Goal: Use online tool/utility: Utilize a website feature to perform a specific function

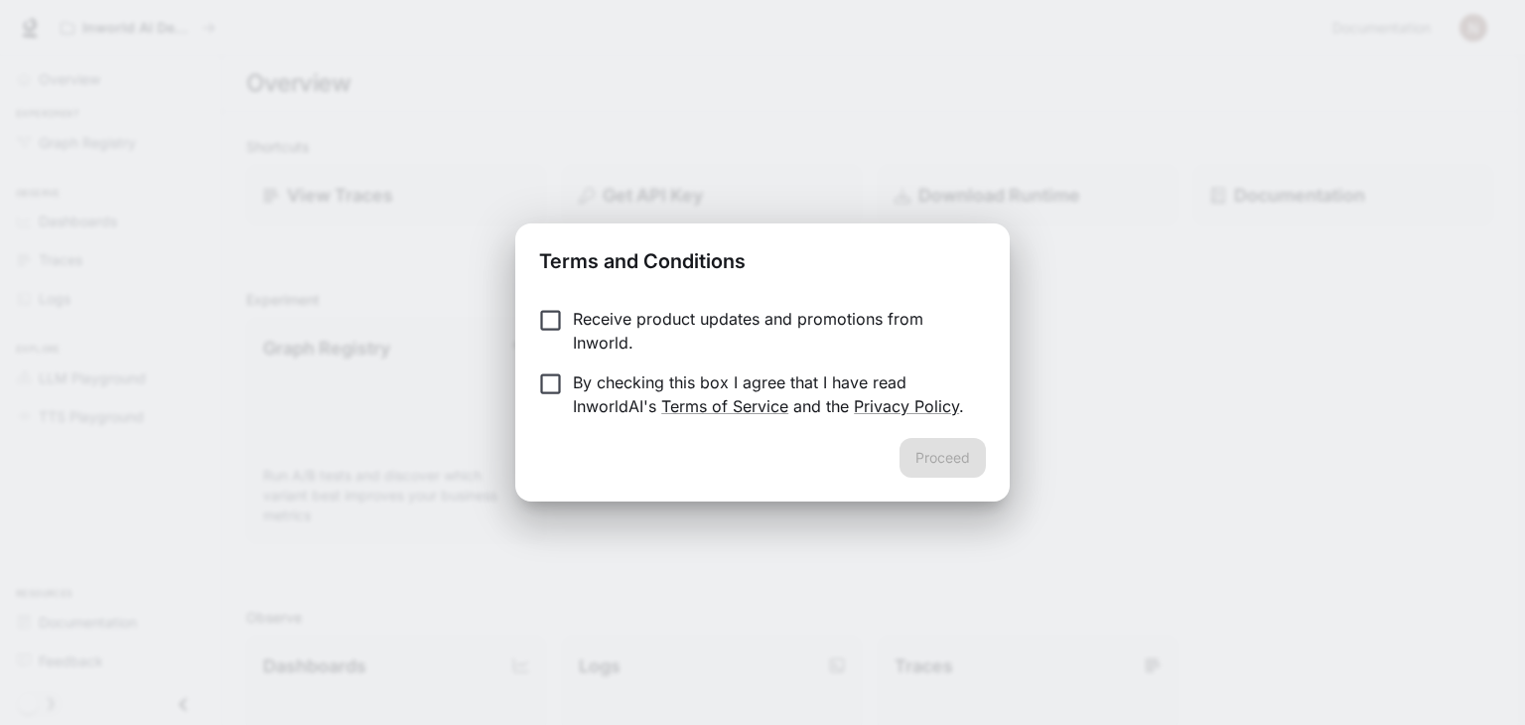
drag, startPoint x: 564, startPoint y: 335, endPoint x: 455, endPoint y: 317, distance: 110.7
click at [455, 317] on div "Terms and Conditions Receive product updates and promotions from Inworld. By ch…" at bounding box center [762, 362] width 1525 height 725
click at [543, 354] on form "Receive product updates and promotions from Inworld. By checking this box I agr…" at bounding box center [762, 362] width 447 height 111
click at [913, 462] on button "Proceed" at bounding box center [942, 458] width 86 height 40
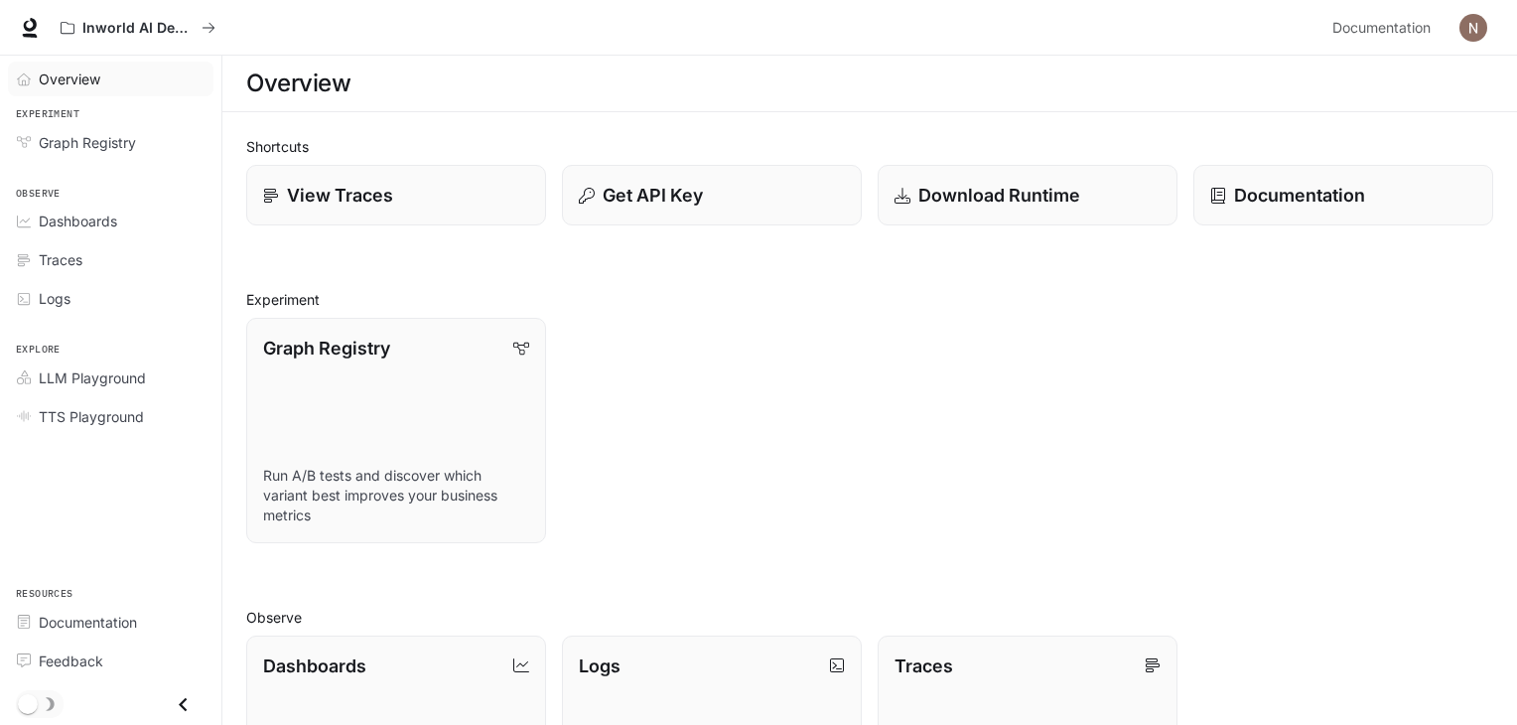
click at [110, 92] on link "Overview" at bounding box center [111, 79] width 206 height 35
click at [112, 79] on div "Overview" at bounding box center [122, 79] width 166 height 21
click at [115, 139] on span "Graph Registry" at bounding box center [87, 142] width 97 height 21
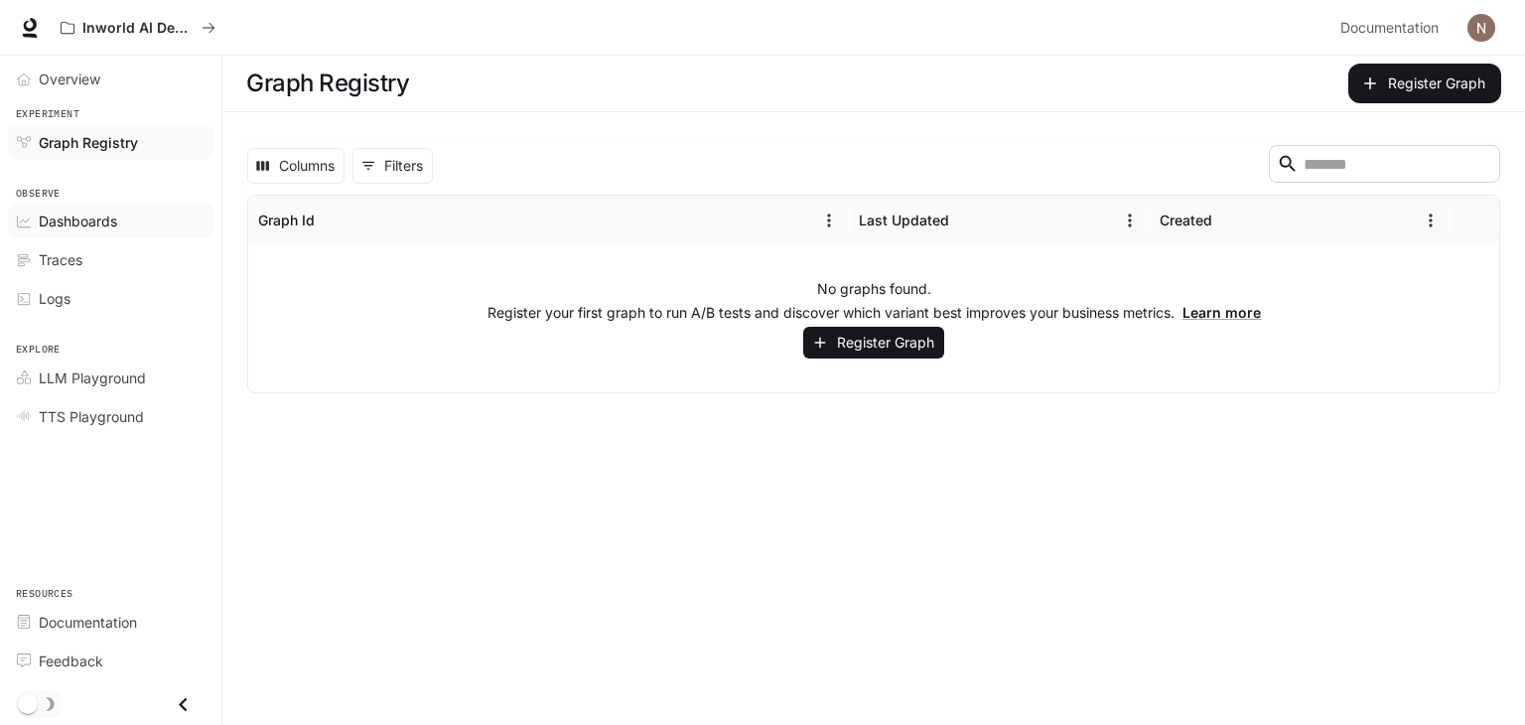
click at [95, 214] on span "Dashboards" at bounding box center [78, 220] width 78 height 21
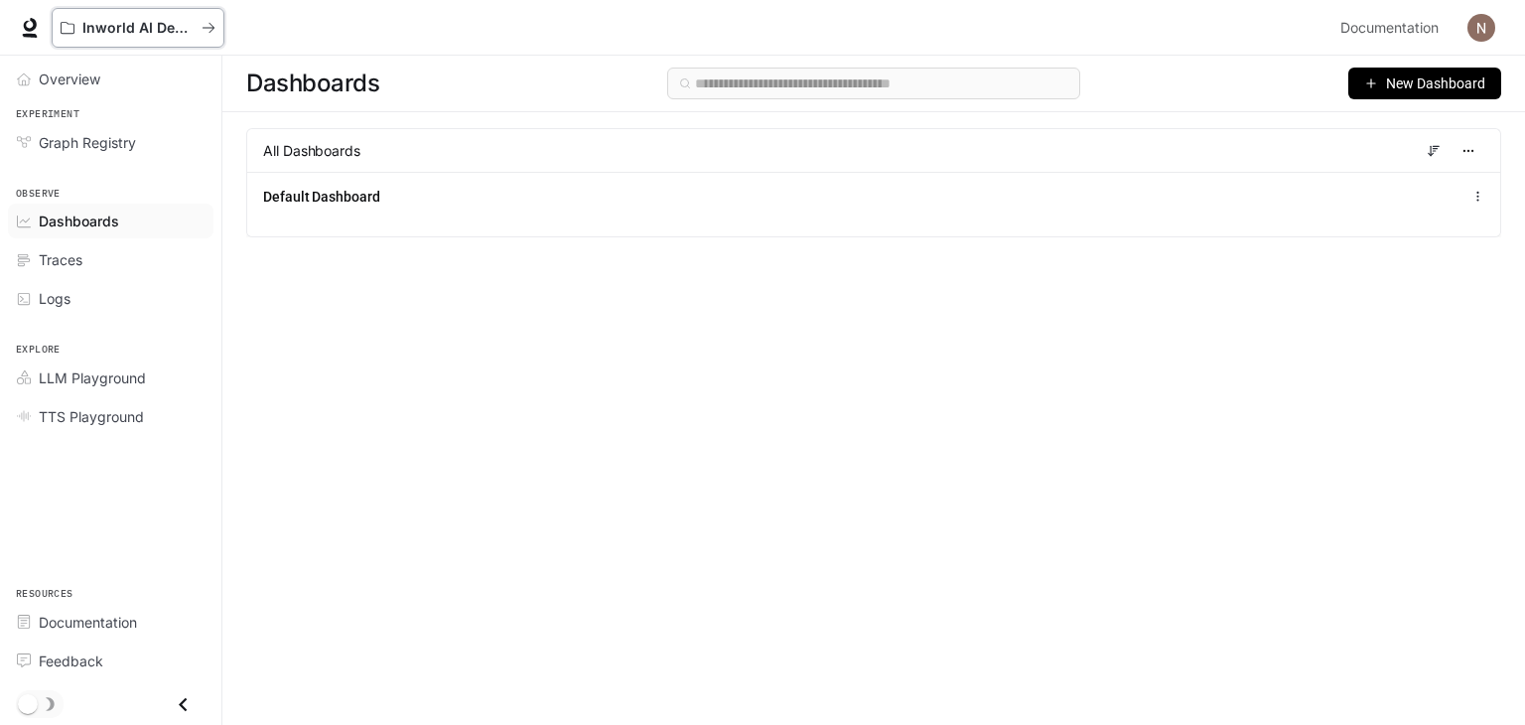
drag, startPoint x: 192, startPoint y: 22, endPoint x: 671, endPoint y: 283, distance: 546.0
click at [671, 283] on div "Skip to main content Inworld AI Demos Documentation Documentation Portal Overvi…" at bounding box center [762, 362] width 1525 height 725
click at [1446, 88] on span "New Dashboard" at bounding box center [1435, 83] width 99 height 22
drag, startPoint x: 1438, startPoint y: 83, endPoint x: 266, endPoint y: 357, distance: 1203.2
click at [266, 357] on div "Dashboards New Dashboard All Dashboards Default Dashboard" at bounding box center [873, 355] width 1303 height 598
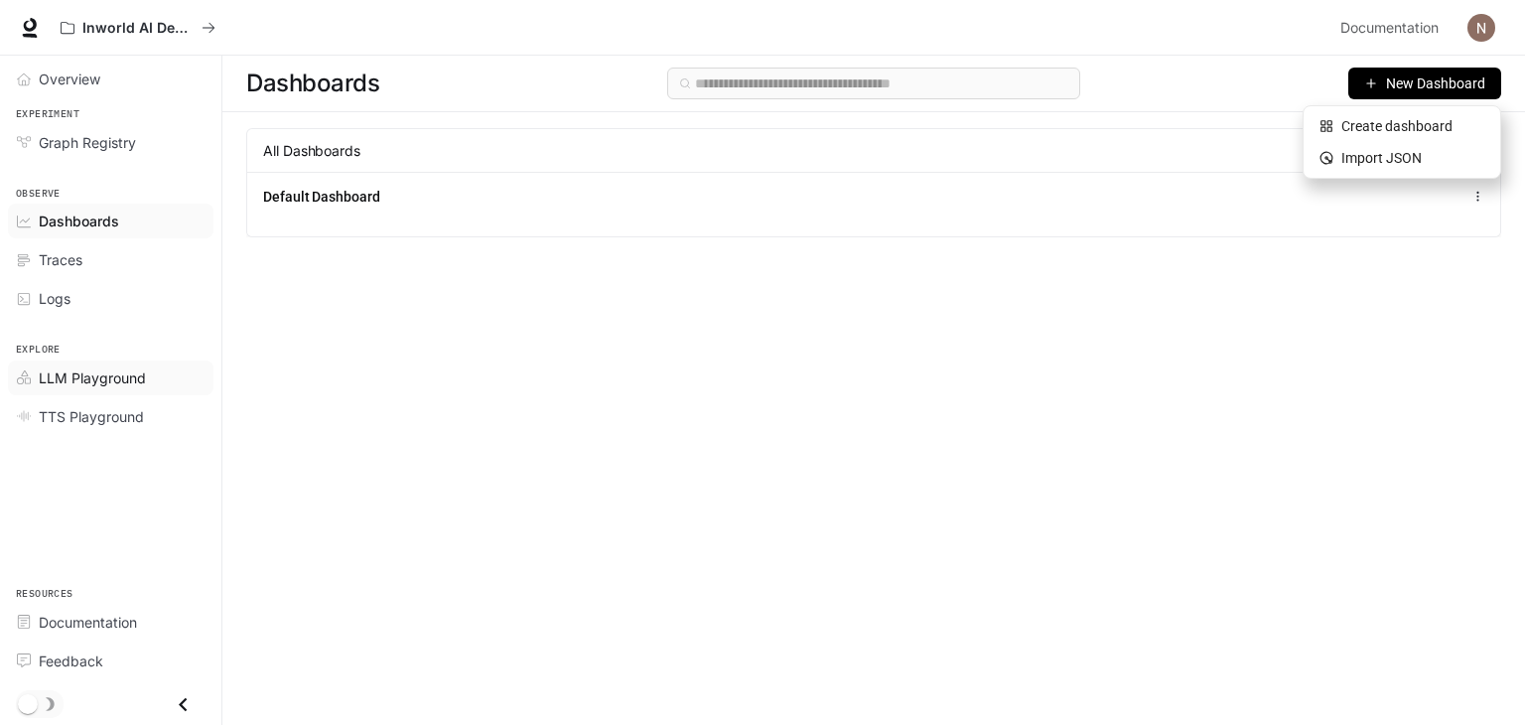
click at [72, 369] on span "LLM Playground" at bounding box center [92, 377] width 107 height 21
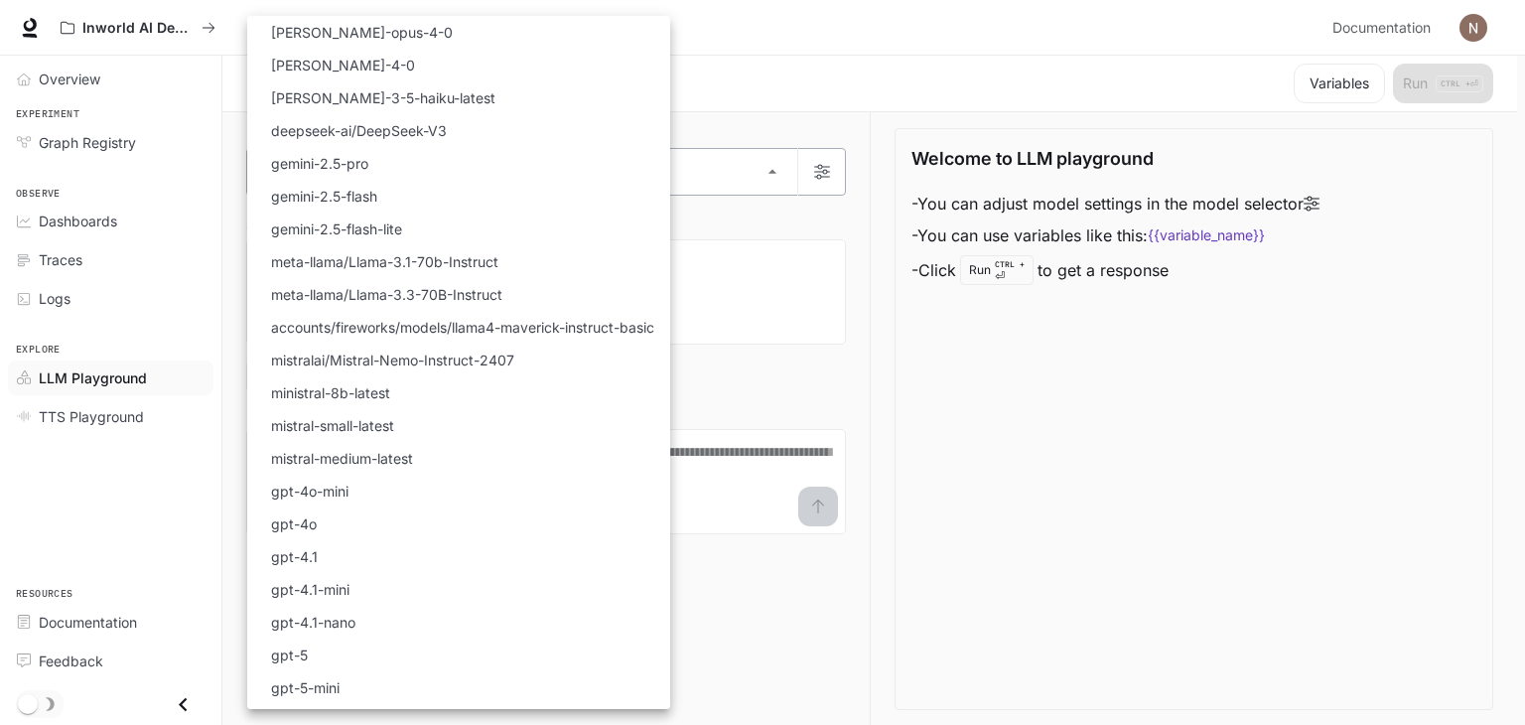
click at [322, 177] on body "Skip to main content Inworld AI Demos Documentation Documentation Portal Overvi…" at bounding box center [762, 363] width 1525 height 726
click at [361, 69] on p "[PERSON_NAME]-4-0" at bounding box center [343, 65] width 144 height 21
type input "**********"
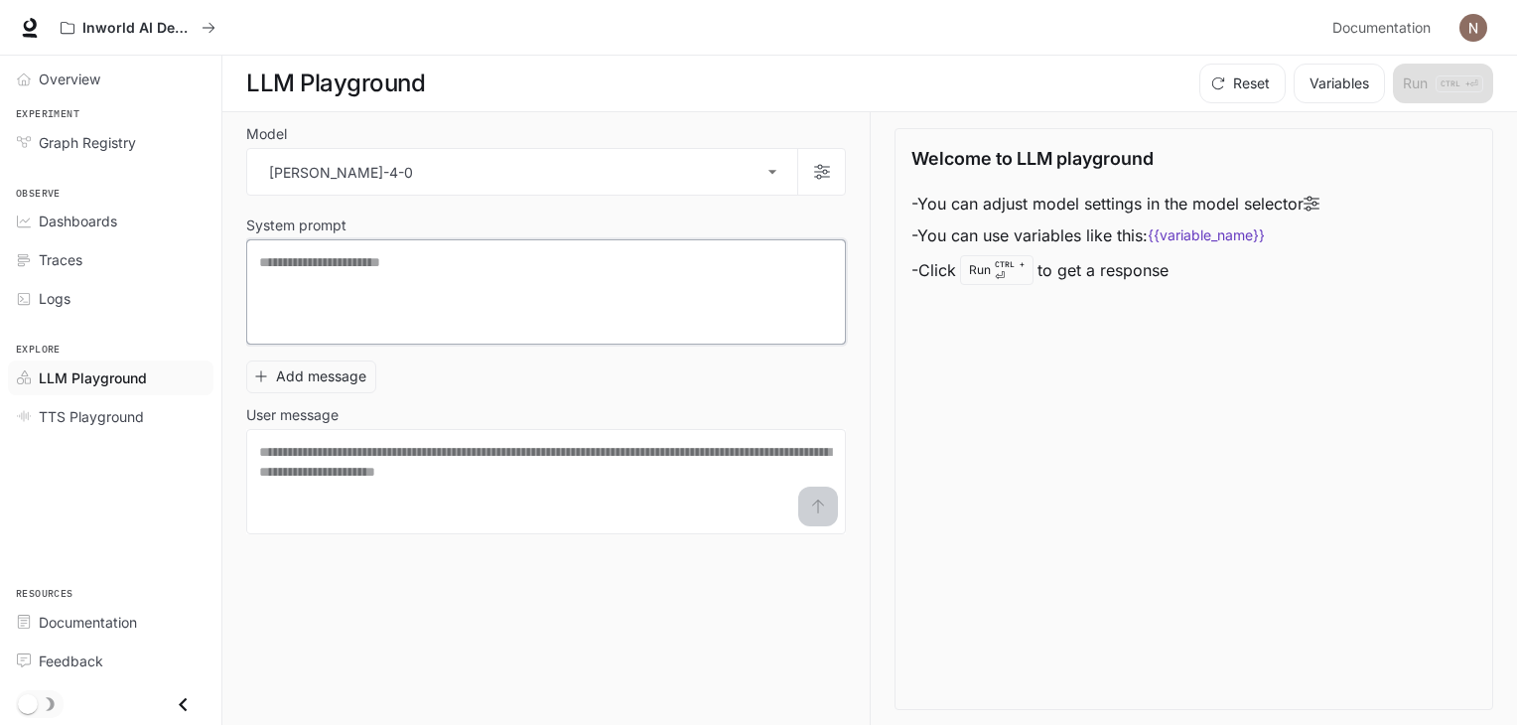
click at [427, 279] on textarea at bounding box center [546, 291] width 574 height 79
click at [375, 467] on textarea at bounding box center [546, 481] width 574 height 79
click at [30, 411] on icon "TTS Playground" at bounding box center [24, 416] width 14 height 14
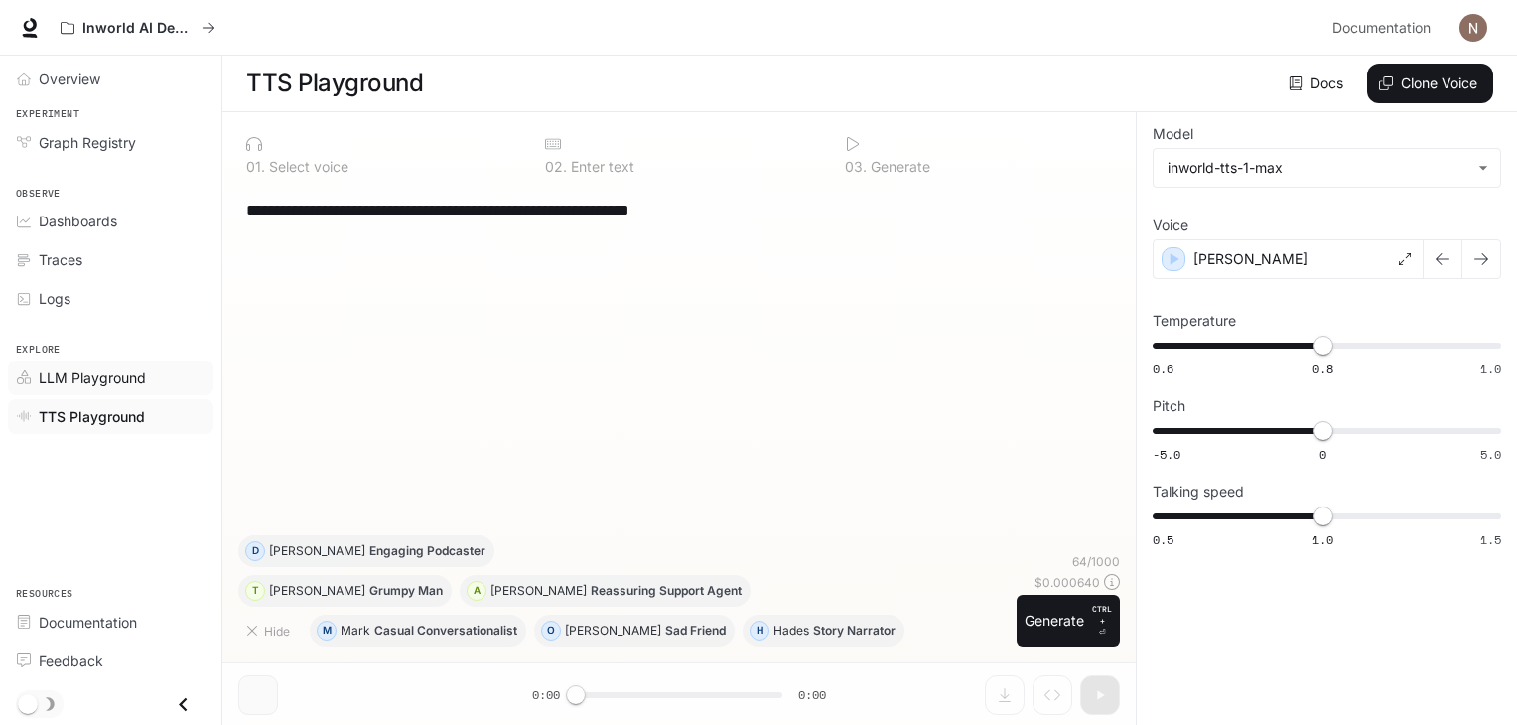
click at [100, 363] on link "LLM Playground" at bounding box center [111, 377] width 206 height 35
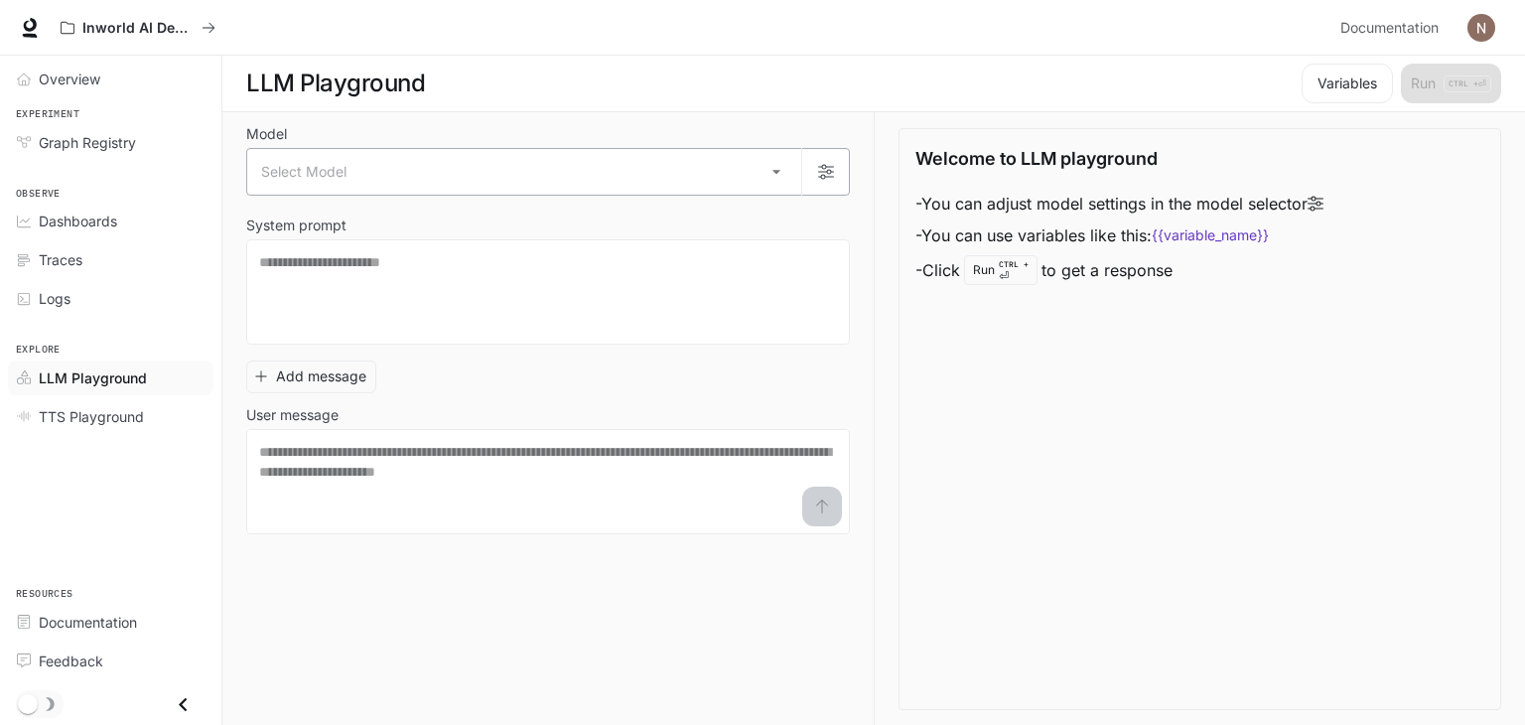
click at [773, 176] on body "Skip to main content Inworld AI Demos Documentation Documentation Portal Overvi…" at bounding box center [762, 363] width 1525 height 726
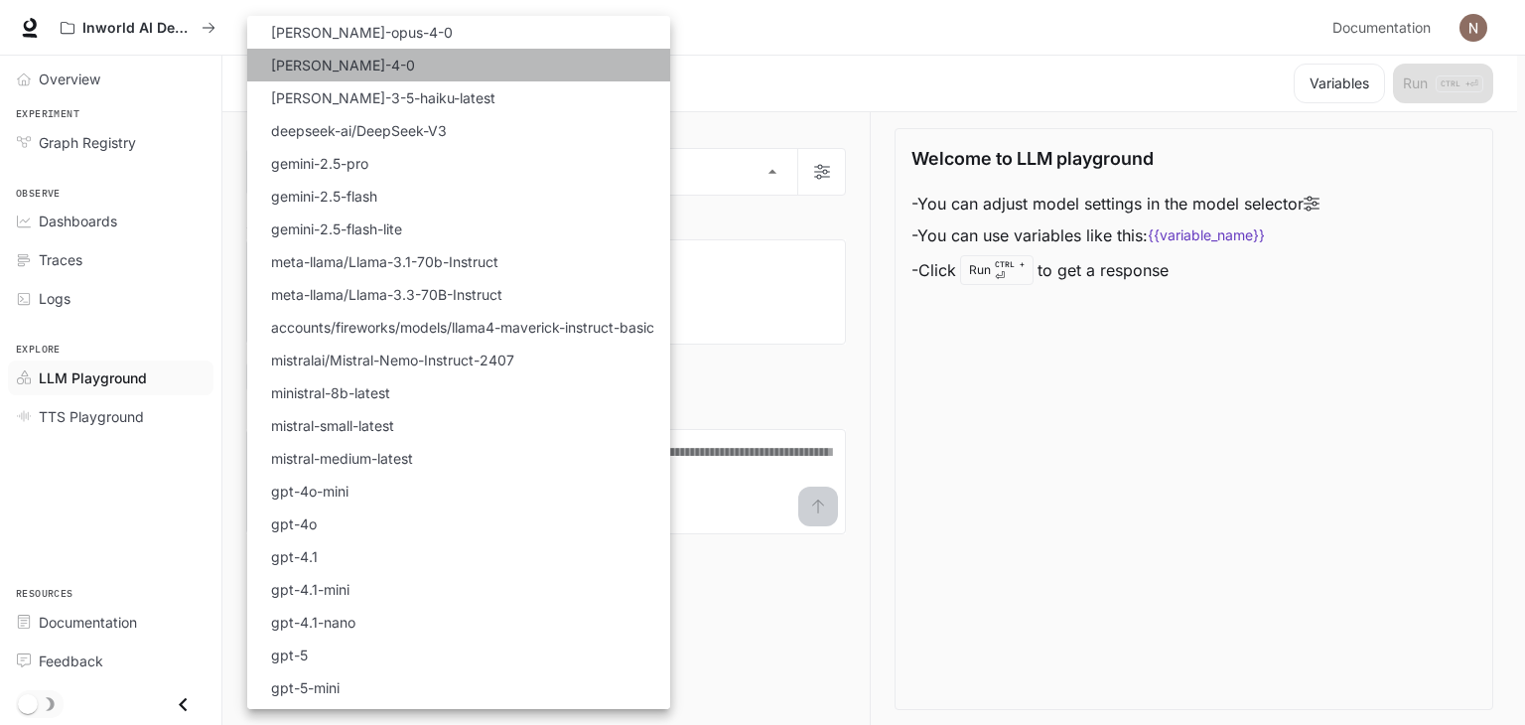
click at [398, 71] on li "[PERSON_NAME]-4-0" at bounding box center [458, 65] width 423 height 33
type input "**********"
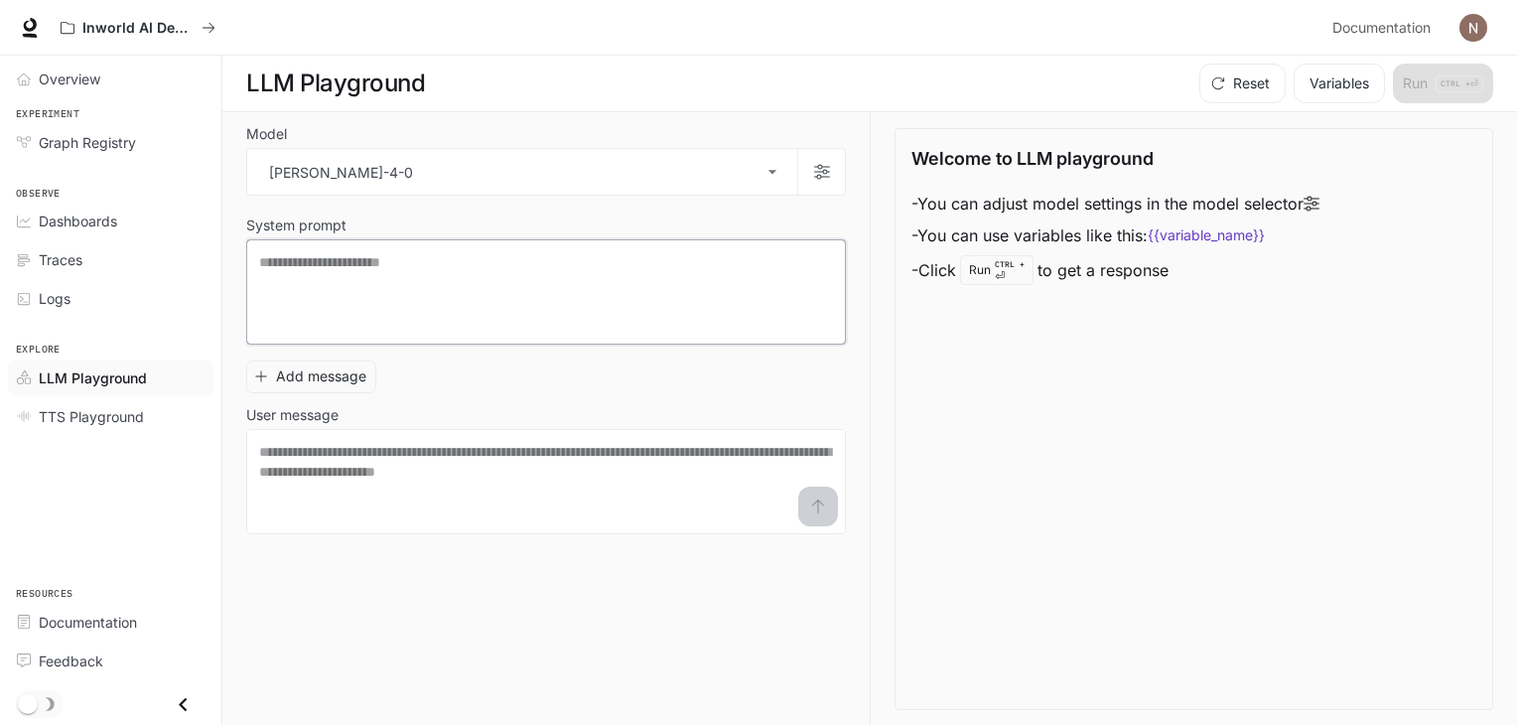
click at [353, 274] on textarea at bounding box center [546, 291] width 574 height 79
click at [414, 452] on textarea at bounding box center [546, 481] width 574 height 79
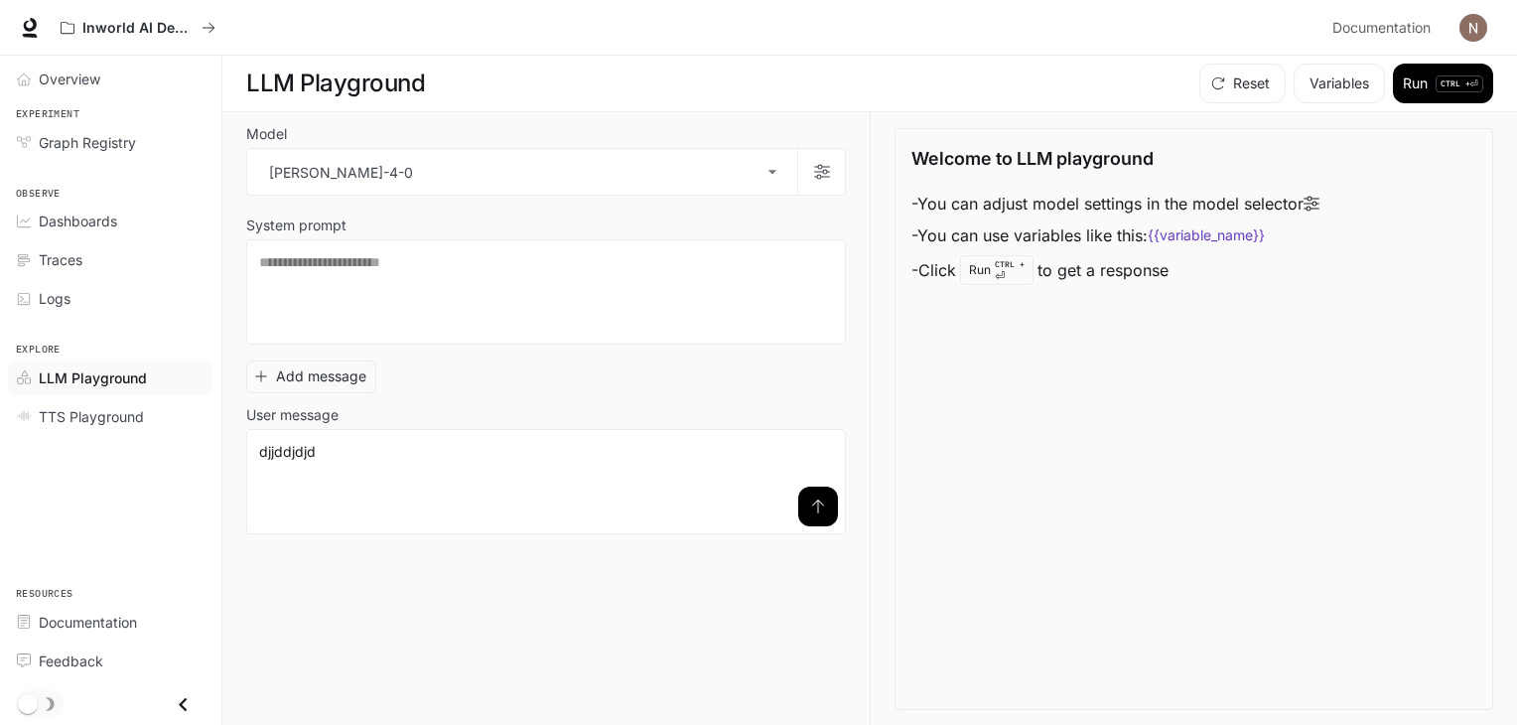
click at [819, 507] on icon "submit" at bounding box center [818, 506] width 16 height 16
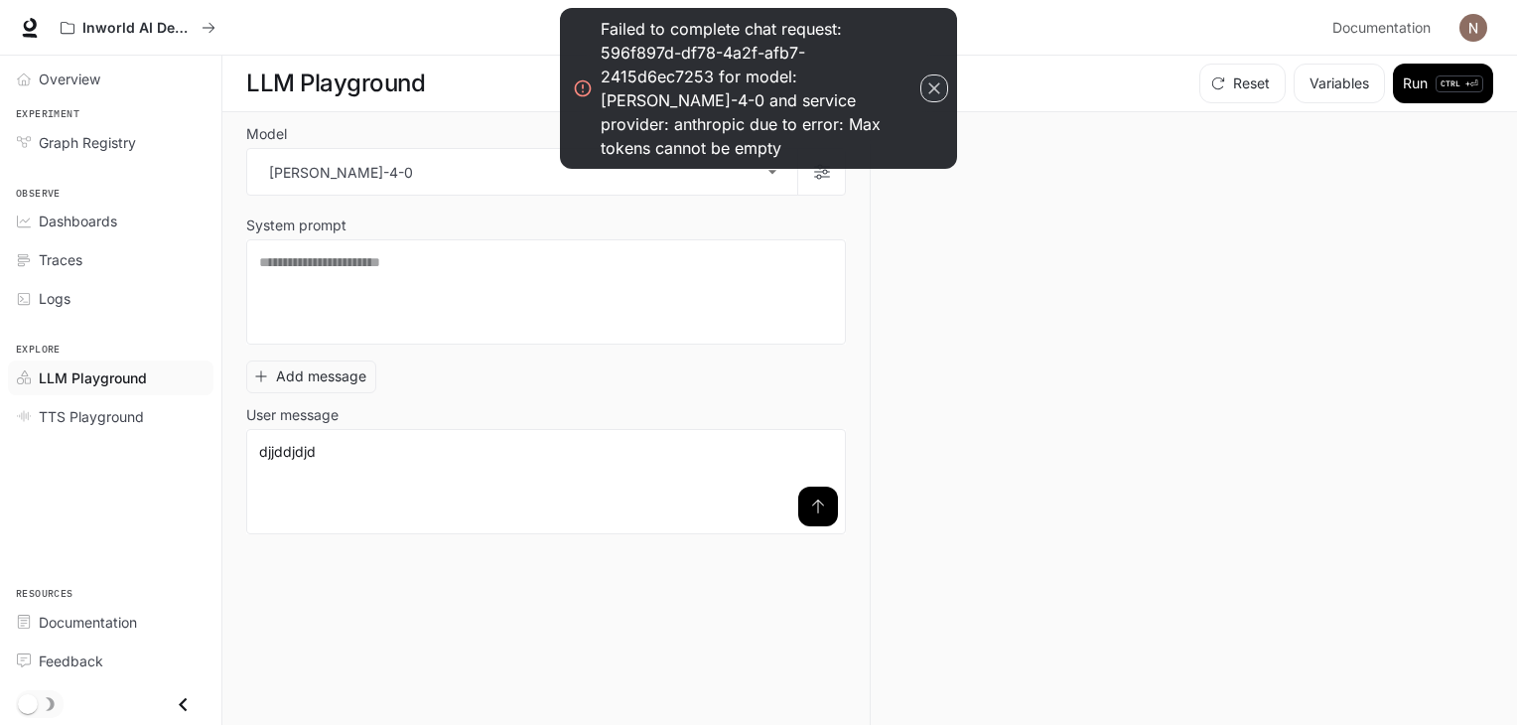
click at [930, 82] on icon "button" at bounding box center [934, 88] width 12 height 12
click at [379, 476] on textarea "*********" at bounding box center [546, 481] width 574 height 79
type textarea "*"
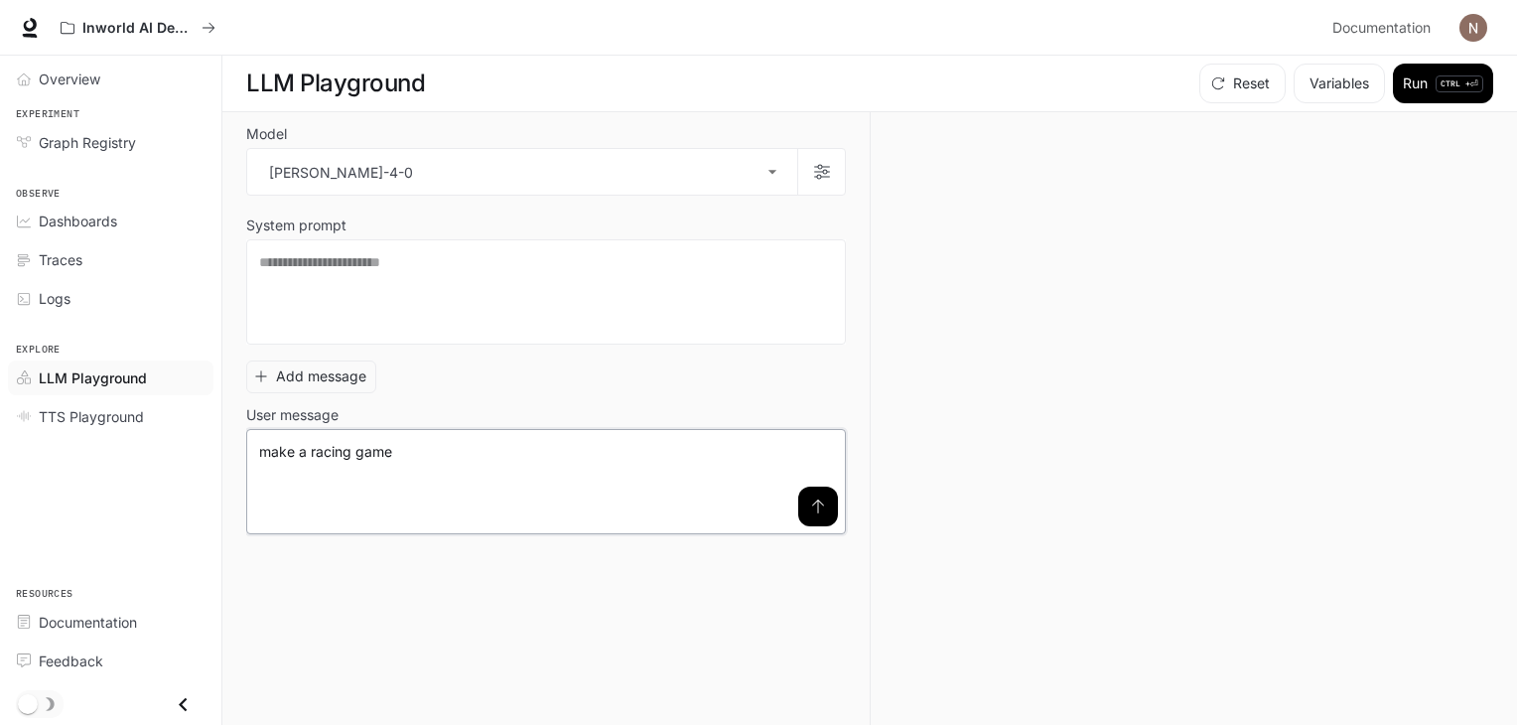
type textarea "**********"
click at [821, 506] on icon "submit" at bounding box center [818, 506] width 16 height 16
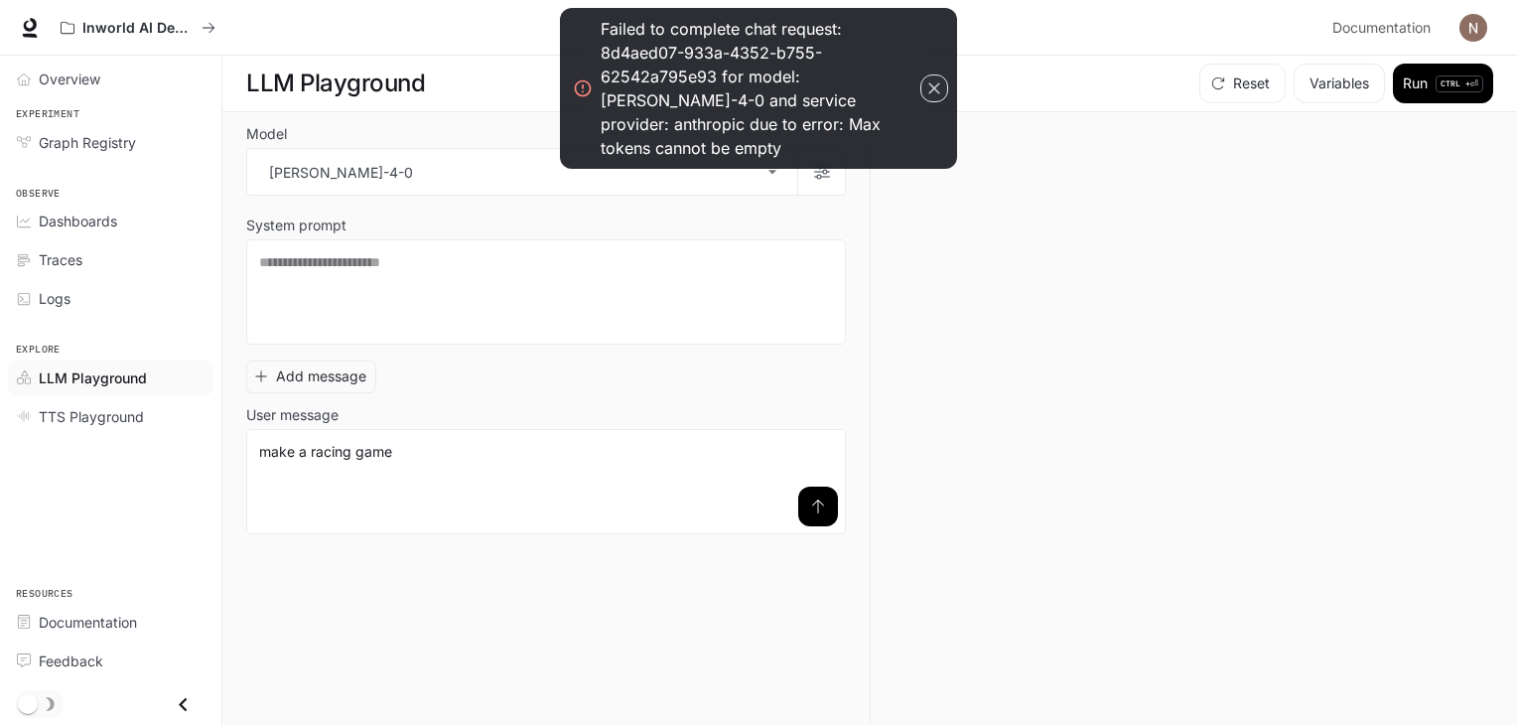
click at [942, 74] on button "button" at bounding box center [934, 88] width 28 height 28
